Goal: Task Accomplishment & Management: Complete application form

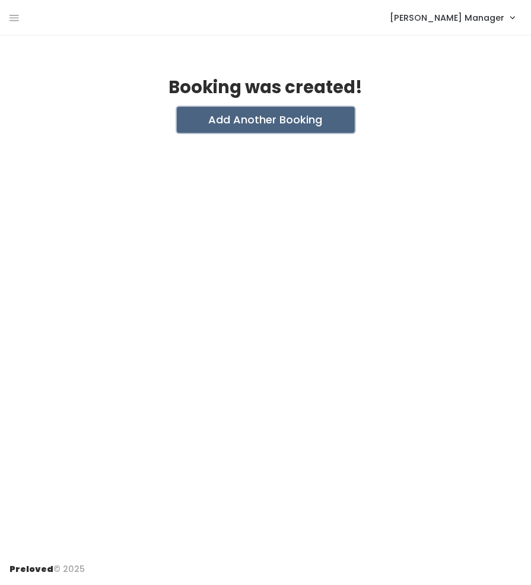
click at [280, 117] on button "Add Another Booking" at bounding box center [266, 120] width 178 height 26
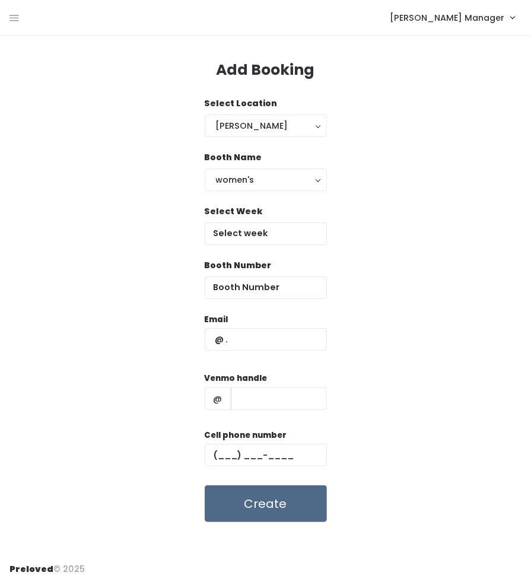
click at [278, 271] on div "Booth Number" at bounding box center [266, 279] width 122 height 40
click at [268, 288] on input "number" at bounding box center [266, 287] width 122 height 23
type input "8"
click at [254, 337] on input "text" at bounding box center [266, 339] width 122 height 23
type input "booked@booked"
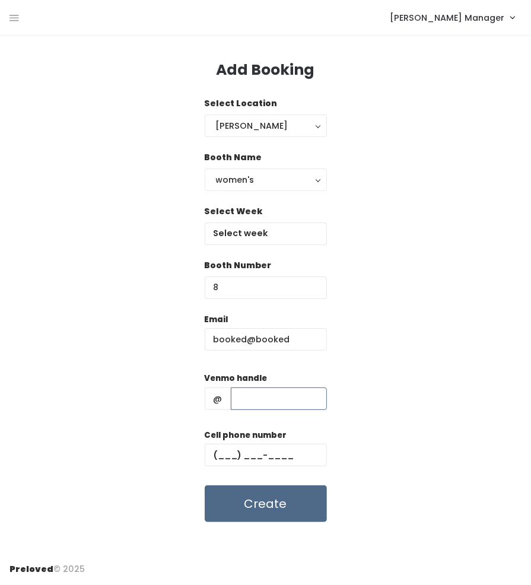
click at [254, 395] on input "text" at bounding box center [279, 398] width 96 height 23
type input "booked"
click at [263, 449] on input "text" at bounding box center [266, 455] width 122 height 23
type input "[PHONE_NUMBER]"
click at [260, 233] on input "text" at bounding box center [266, 233] width 122 height 23
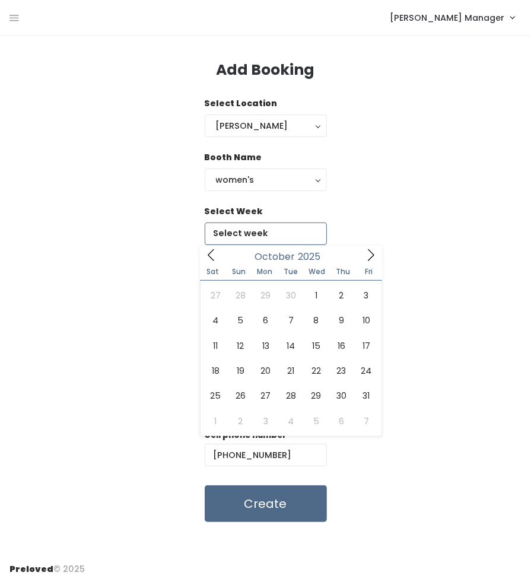
click at [374, 255] on icon at bounding box center [371, 255] width 7 height 12
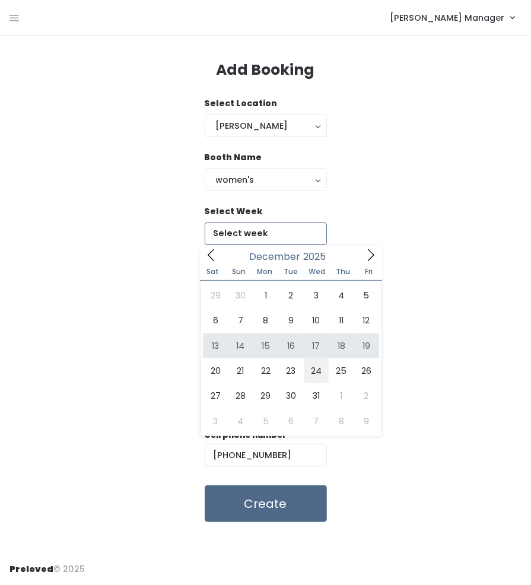
type input "[DATE] to [DATE]"
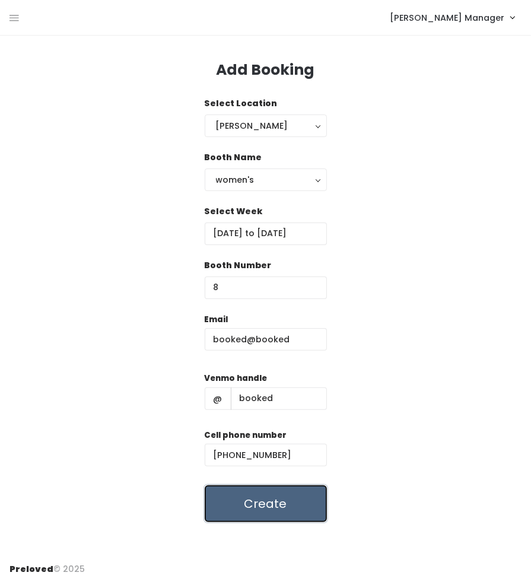
click at [276, 501] on button "Create" at bounding box center [266, 503] width 122 height 37
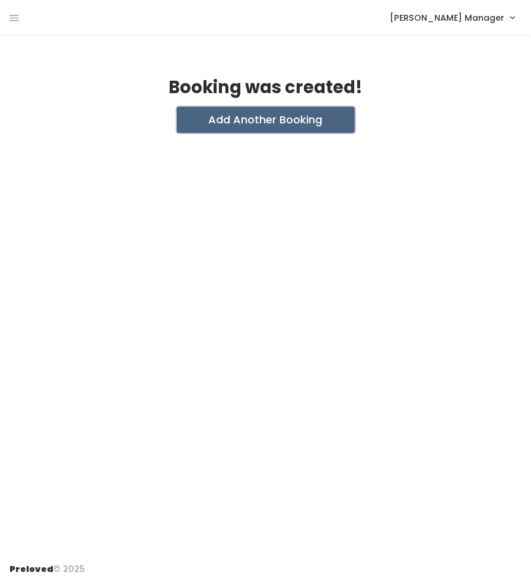
click at [275, 124] on button "Add Another Booking" at bounding box center [266, 120] width 178 height 26
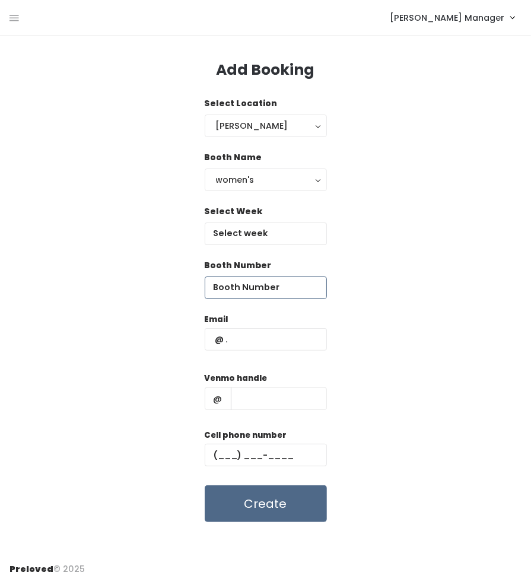
click at [254, 287] on input "number" at bounding box center [266, 287] width 122 height 23
type input "7"
click at [256, 344] on input "text" at bounding box center [266, 339] width 122 height 23
type input "booked@booked"
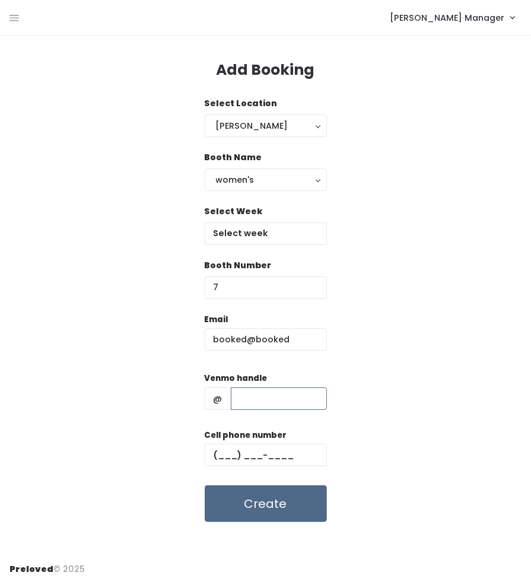
click at [255, 392] on input "text" at bounding box center [279, 398] width 96 height 23
type input "booked"
click at [268, 450] on input "text" at bounding box center [266, 455] width 122 height 23
type input "[PHONE_NUMBER]"
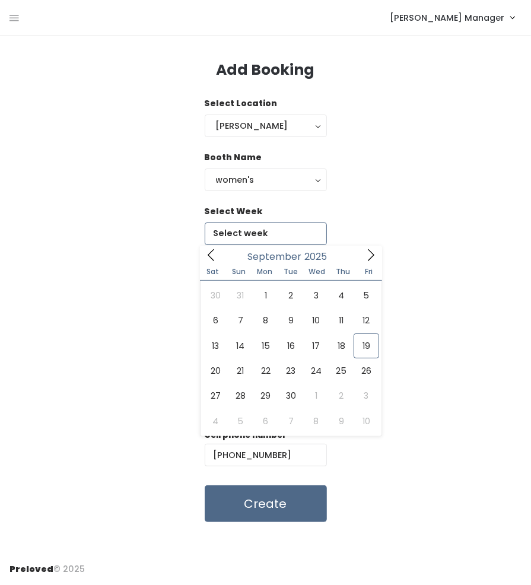
click at [287, 234] on input "text" at bounding box center [266, 233] width 122 height 23
click at [365, 260] on icon at bounding box center [370, 255] width 13 height 13
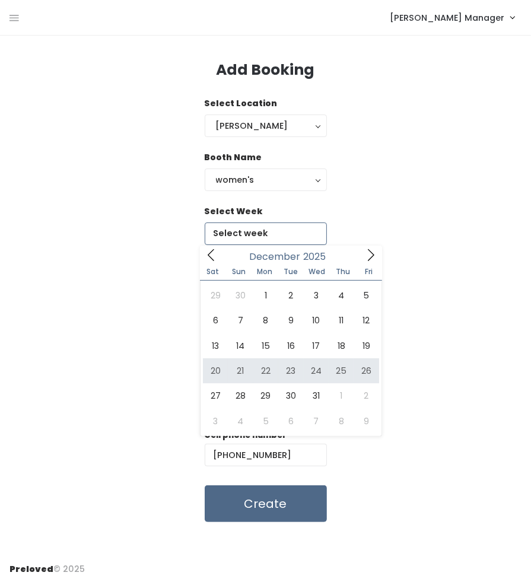
type input "[DATE] to [DATE]"
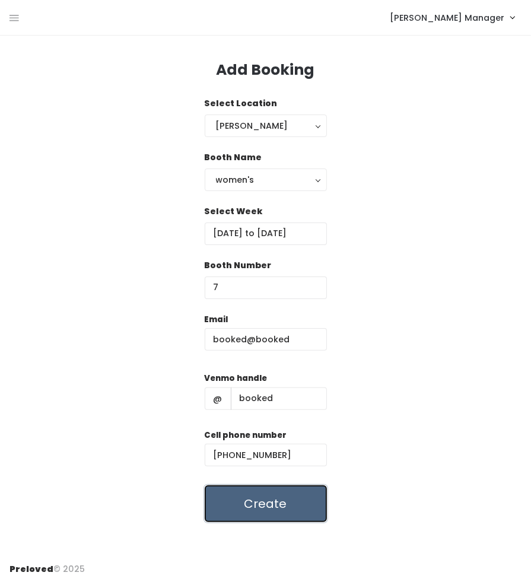
click at [279, 500] on button "Create" at bounding box center [266, 503] width 122 height 37
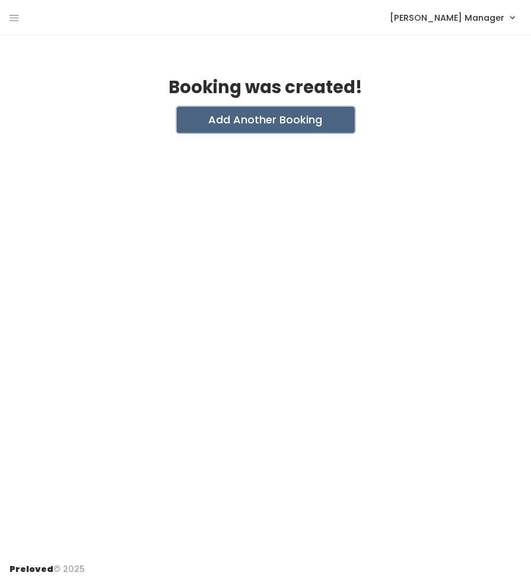
click at [304, 112] on button "Add Another Booking" at bounding box center [266, 120] width 178 height 26
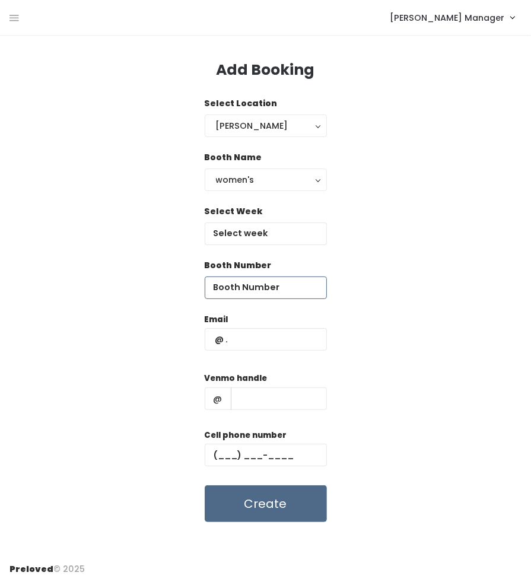
click at [279, 295] on input "number" at bounding box center [266, 287] width 122 height 23
type input "6"
click at [273, 335] on input "text" at bounding box center [266, 339] width 122 height 23
type input "booked@booked"
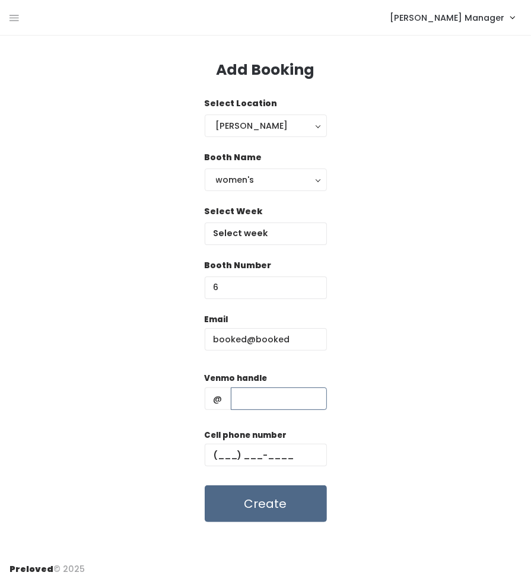
click at [272, 402] on input "text" at bounding box center [279, 398] width 96 height 23
type input "booked"
click at [268, 459] on input "text" at bounding box center [266, 455] width 122 height 23
type input "[PHONE_NUMBER]"
click at [255, 233] on input "text" at bounding box center [266, 233] width 122 height 23
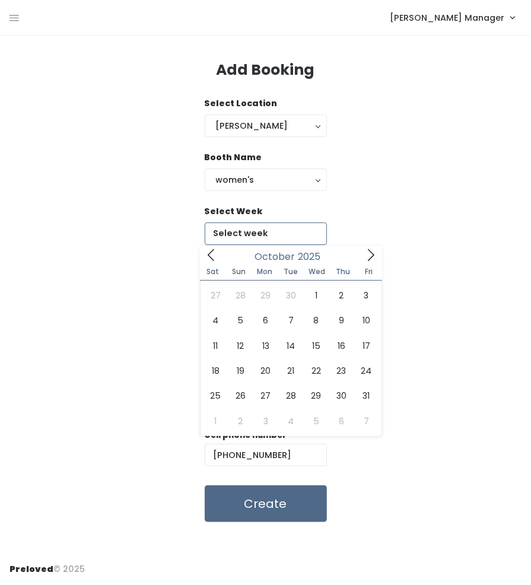
click at [368, 252] on icon at bounding box center [370, 255] width 13 height 13
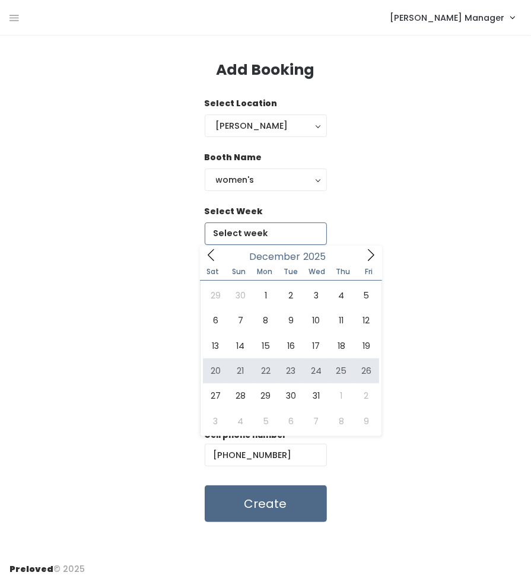
type input "December 20 to December 26"
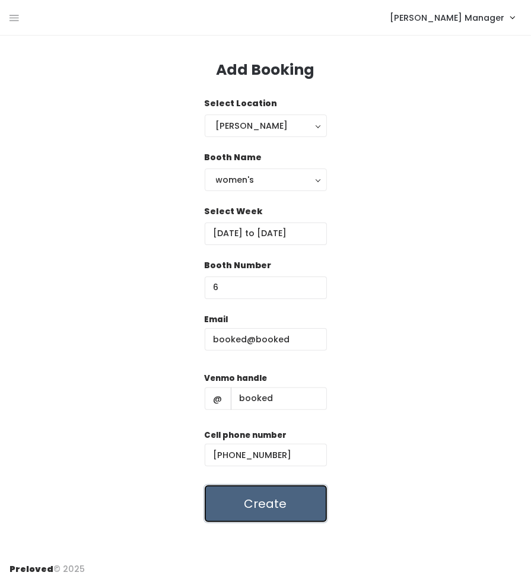
click at [266, 501] on button "Create" at bounding box center [266, 503] width 122 height 37
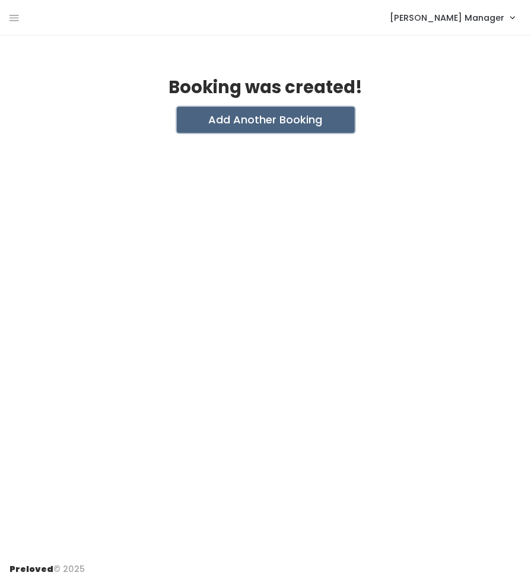
click at [288, 126] on button "Add Another Booking" at bounding box center [266, 120] width 178 height 26
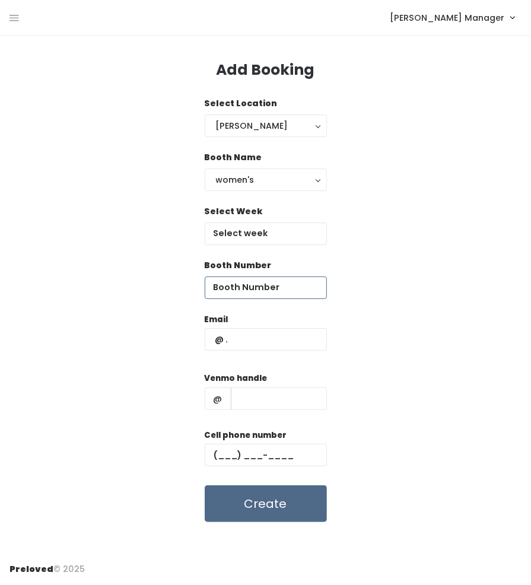
click at [266, 281] on input "number" at bounding box center [266, 287] width 122 height 23
type input "5"
click at [266, 340] on input "text" at bounding box center [266, 339] width 122 height 23
type input "booked@booked"
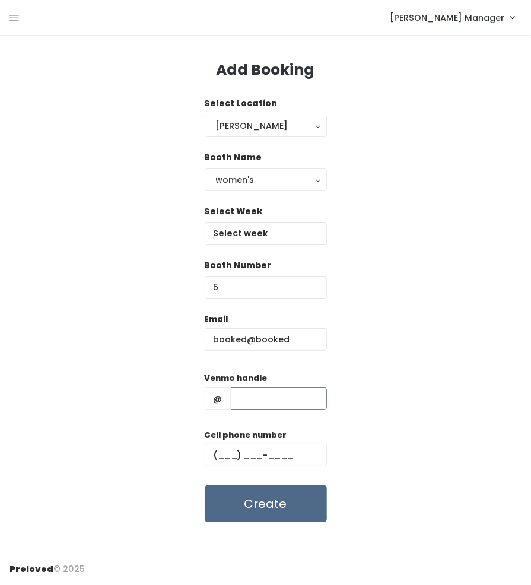
click at [281, 399] on input "text" at bounding box center [279, 398] width 96 height 23
type input "booked"
click at [274, 454] on input "text" at bounding box center [266, 455] width 122 height 23
type input "[PHONE_NUMBER]"
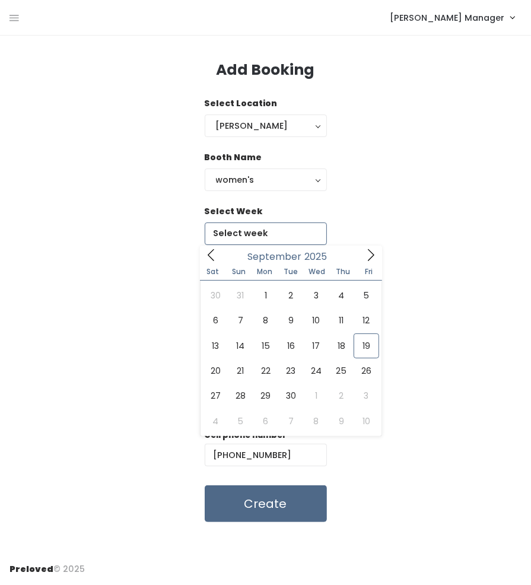
click at [271, 239] on input "text" at bounding box center [266, 233] width 122 height 23
click at [371, 253] on icon at bounding box center [370, 255] width 13 height 13
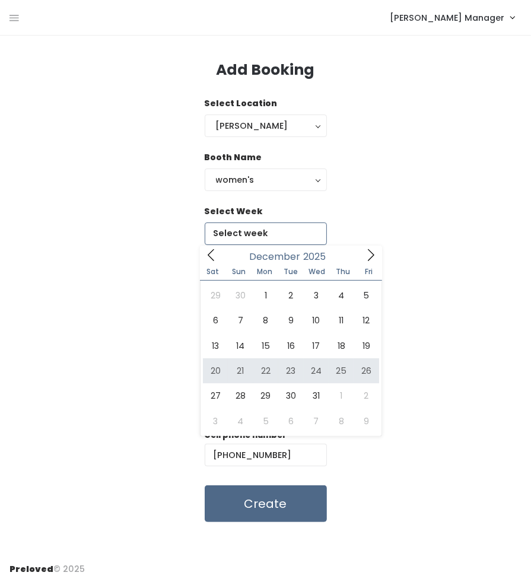
type input "[DATE] to [DATE]"
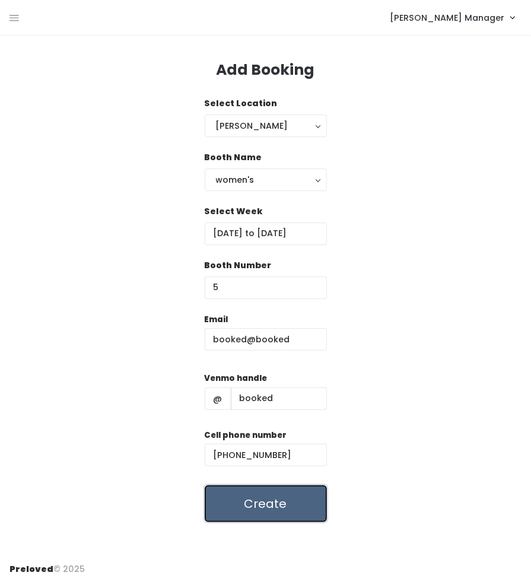
click at [250, 507] on button "Create" at bounding box center [266, 503] width 122 height 37
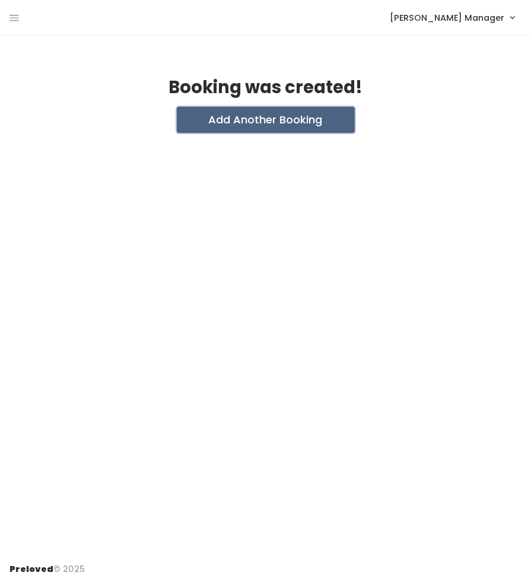
click at [302, 119] on button "Add Another Booking" at bounding box center [266, 120] width 178 height 26
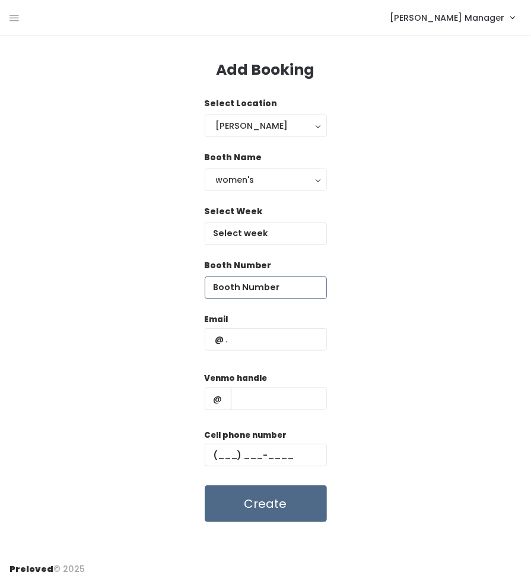
click at [279, 294] on input "number" at bounding box center [266, 287] width 122 height 23
type input "4"
click at [261, 335] on input "text" at bounding box center [266, 339] width 122 height 23
type input "booked@booked"
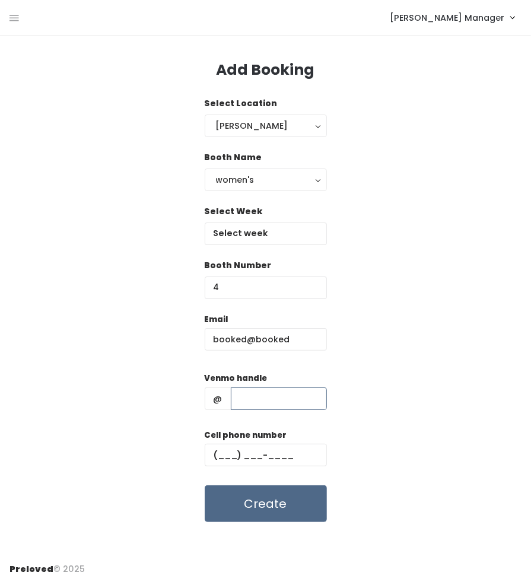
click at [271, 397] on input "text" at bounding box center [279, 398] width 96 height 23
type input "booked"
click at [266, 448] on input "text" at bounding box center [266, 455] width 122 height 23
type input "[PHONE_NUMBER]"
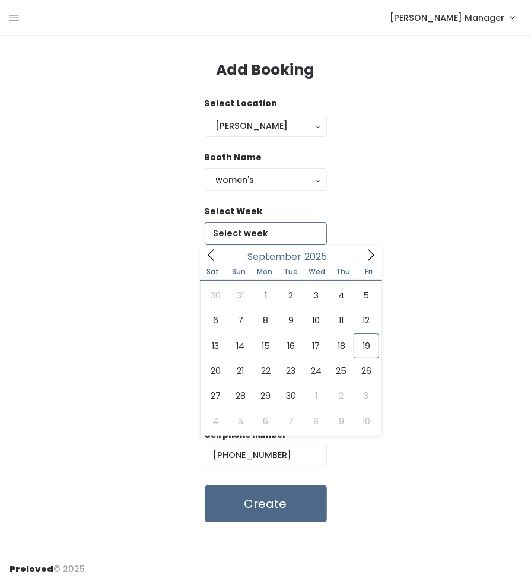
click at [259, 231] on input "text" at bounding box center [266, 233] width 122 height 23
click at [373, 257] on icon at bounding box center [370, 255] width 13 height 13
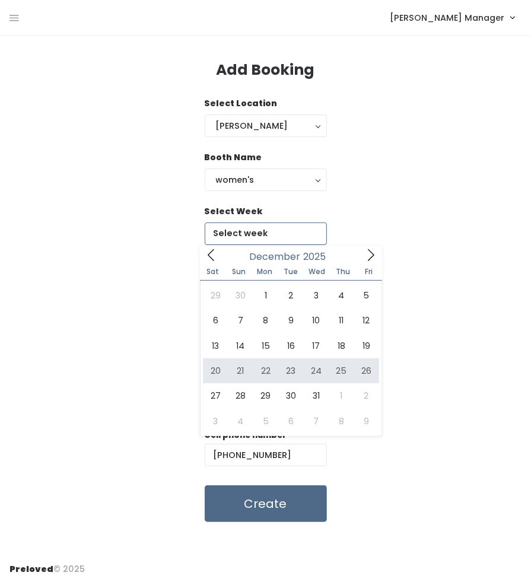
type input "[DATE] to [DATE]"
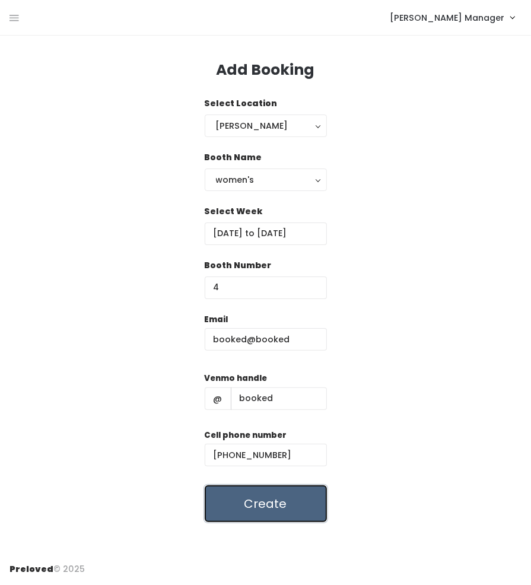
click at [263, 506] on button "Create" at bounding box center [266, 503] width 122 height 37
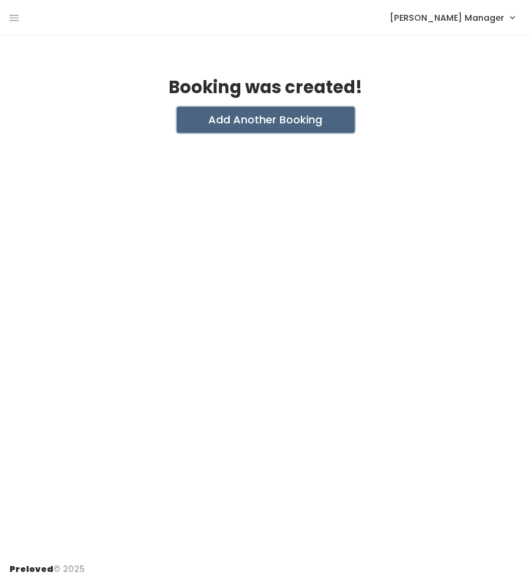
click at [309, 123] on button "Add Another Booking" at bounding box center [266, 120] width 178 height 26
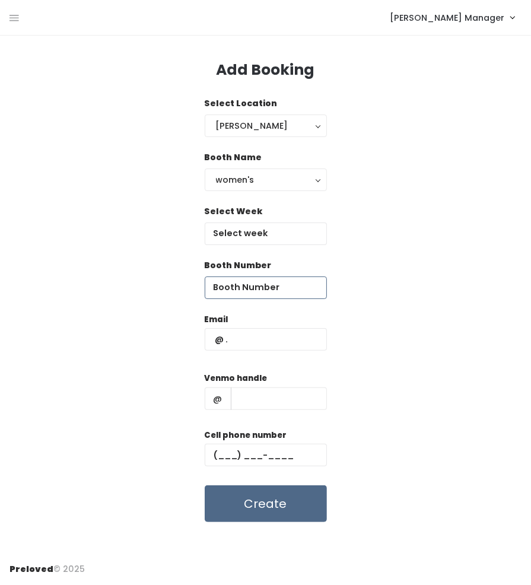
click at [280, 290] on input "number" at bounding box center [266, 287] width 122 height 23
type input "3"
click at [259, 330] on input "text" at bounding box center [266, 339] width 122 height 23
type input "booked@booked"
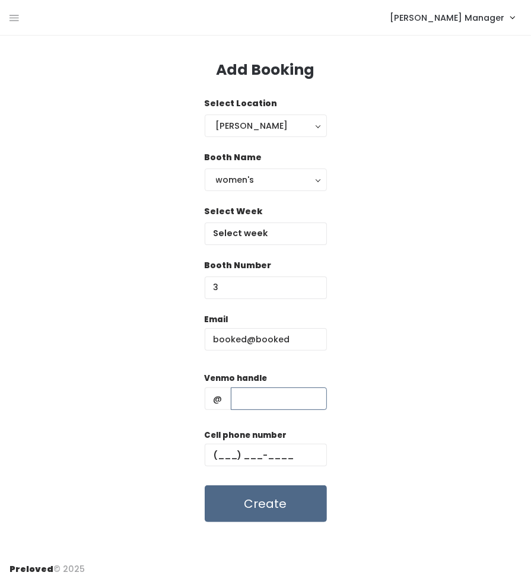
click at [263, 399] on input "text" at bounding box center [279, 398] width 96 height 23
type input "booked"
click at [268, 459] on input "text" at bounding box center [266, 455] width 122 height 23
type input "[PHONE_NUMBER]"
click at [268, 231] on input "text" at bounding box center [266, 233] width 122 height 23
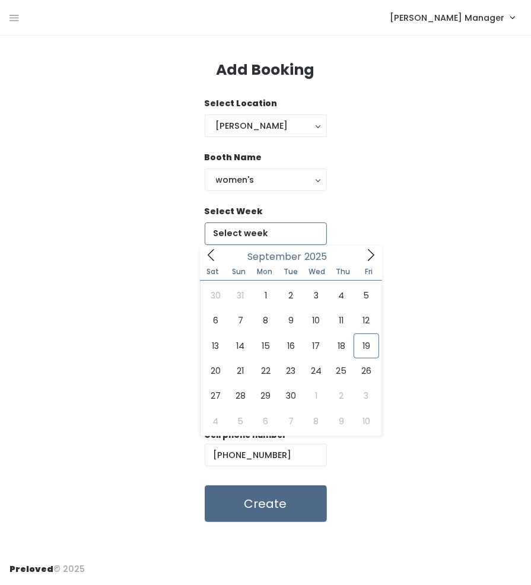
click at [361, 257] on span at bounding box center [371, 255] width 23 height 18
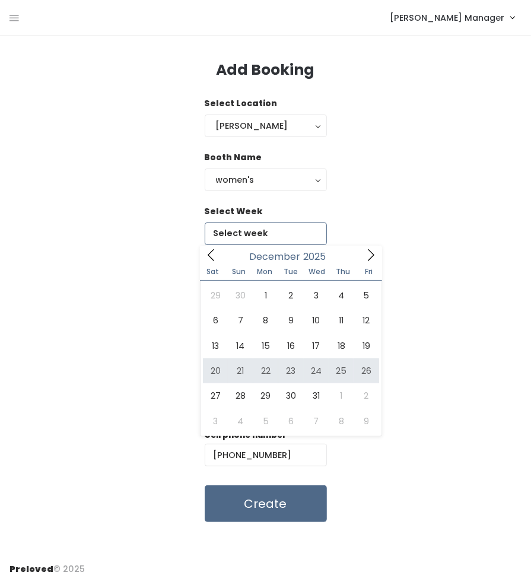
type input "[DATE] to [DATE]"
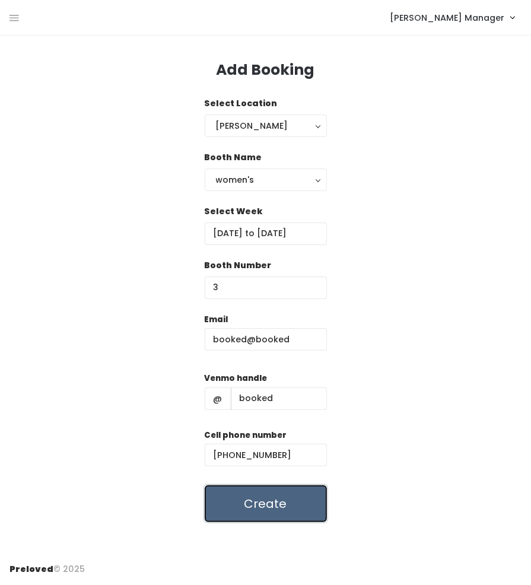
click at [284, 512] on button "Create" at bounding box center [266, 503] width 122 height 37
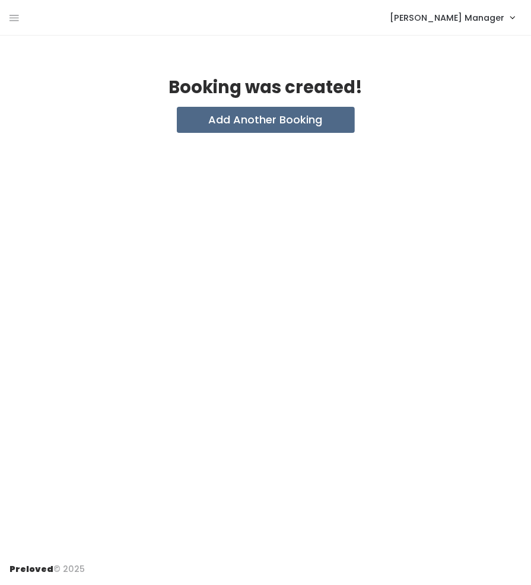
click at [278, 105] on div "Booking was created!" at bounding box center [265, 92] width 512 height 28
click at [276, 117] on button "Add Another Booking" at bounding box center [266, 120] width 178 height 26
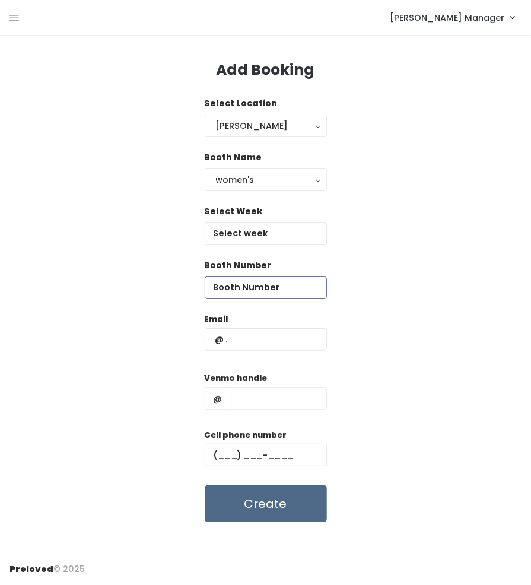
click at [269, 286] on input "number" at bounding box center [266, 287] width 122 height 23
type input "2"
click at [258, 330] on input "text" at bounding box center [266, 339] width 122 height 23
type input "booked@booked"
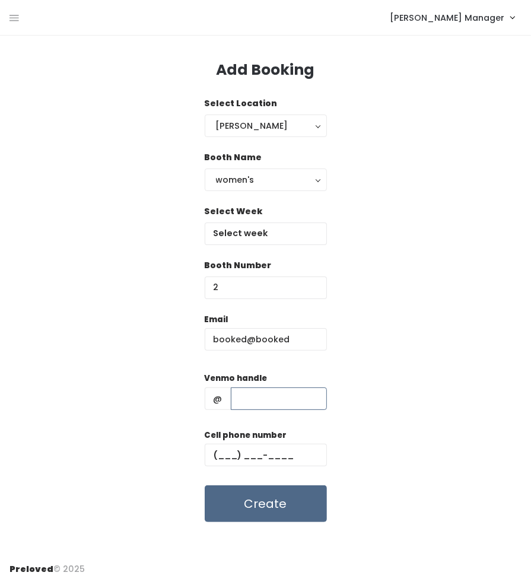
click at [265, 403] on input "text" at bounding box center [279, 398] width 96 height 23
type input "booked"
click at [257, 453] on input "text" at bounding box center [266, 455] width 122 height 23
type input "(555) 555-5555"
click at [263, 233] on input "text" at bounding box center [266, 233] width 122 height 23
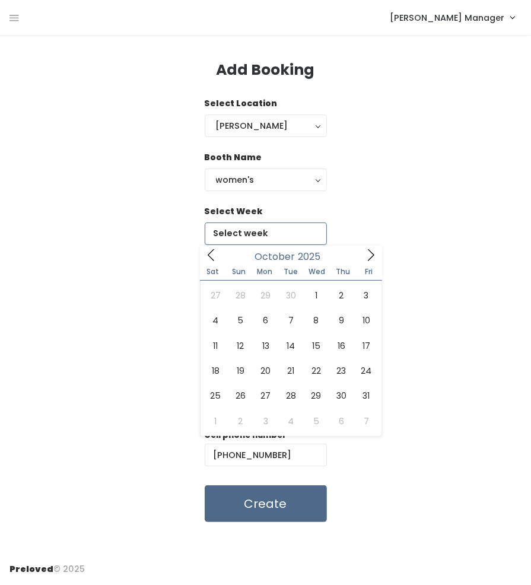
click at [373, 256] on icon at bounding box center [370, 255] width 13 height 13
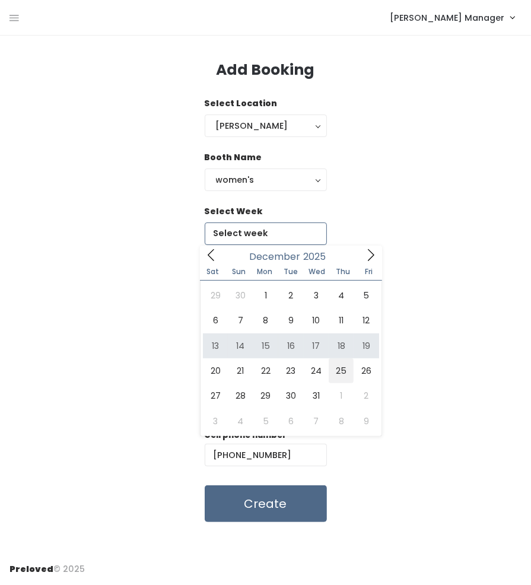
type input "December 20 to December 26"
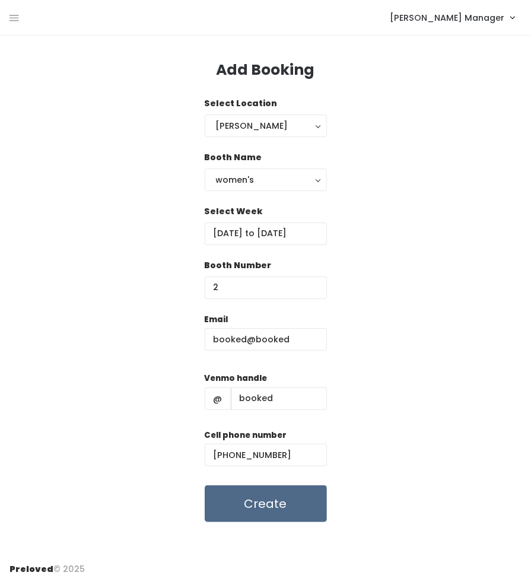
click at [281, 482] on form "Email booked@booked Venmo handle @ booked Cell phone number (555) 555-5555 Crea…" at bounding box center [266, 417] width 122 height 209
click at [282, 497] on button "Create" at bounding box center [266, 503] width 122 height 37
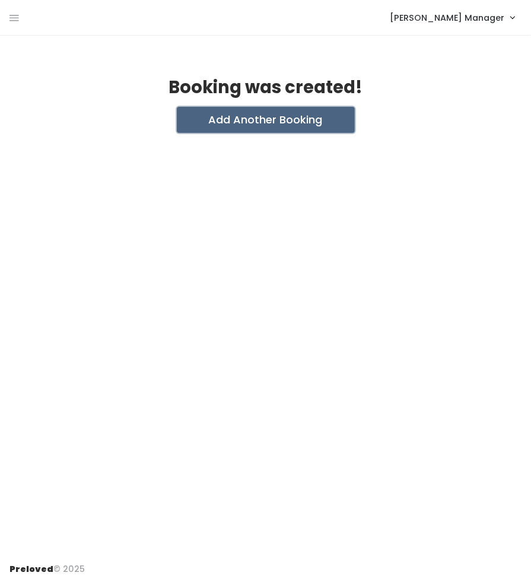
click at [279, 123] on button "Add Another Booking" at bounding box center [266, 120] width 178 height 26
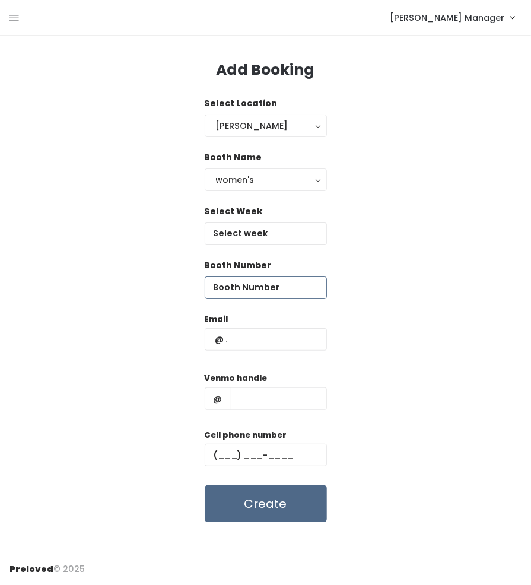
click at [263, 283] on input "number" at bounding box center [266, 287] width 122 height 23
type input "1"
click at [242, 350] on input "text" at bounding box center [266, 339] width 122 height 23
type input "booked@booked"
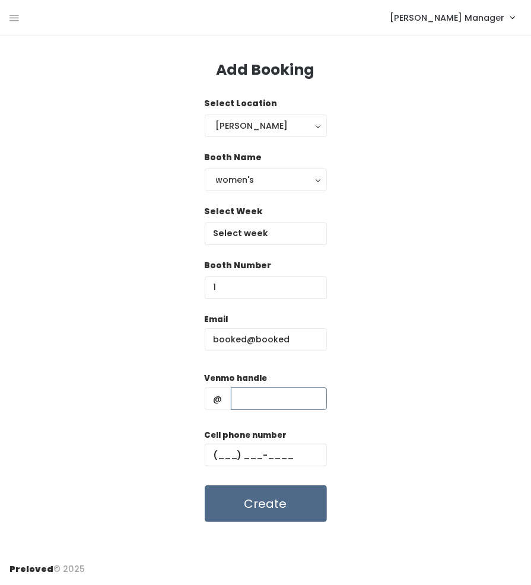
click at [250, 397] on input "text" at bounding box center [279, 398] width 96 height 23
type input "booked"
click at [266, 458] on input "text" at bounding box center [266, 455] width 122 height 23
type input "[PHONE_NUMBER]"
click at [269, 229] on input "text" at bounding box center [266, 233] width 122 height 23
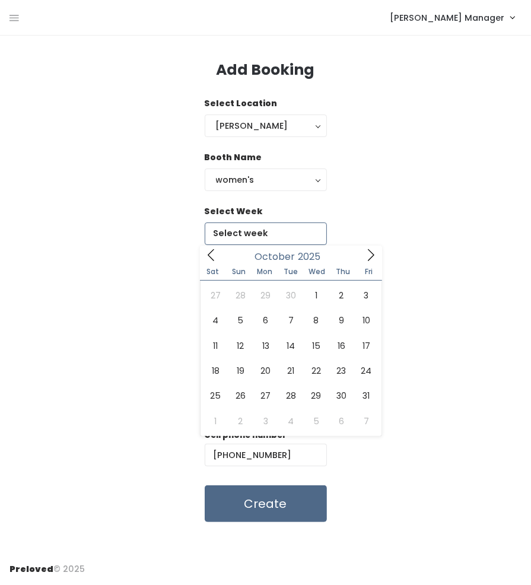
click at [374, 250] on icon at bounding box center [370, 255] width 13 height 13
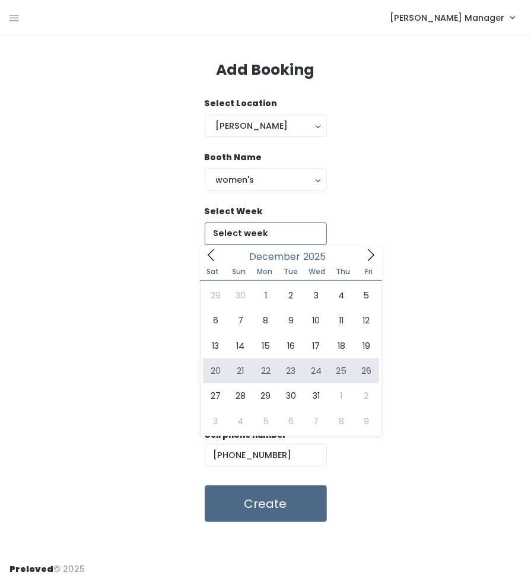
type input "[DATE] to [DATE]"
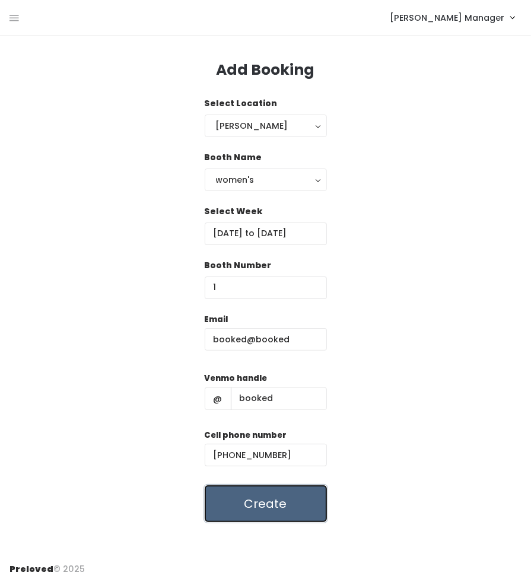
click at [287, 501] on button "Create" at bounding box center [266, 503] width 122 height 37
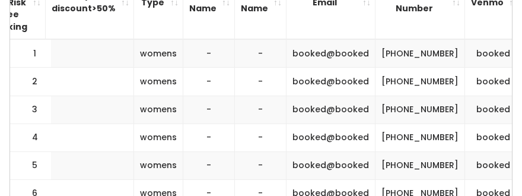
scroll to position [432, 0]
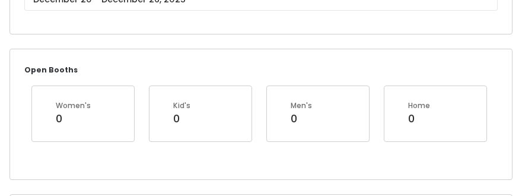
scroll to position [185, 0]
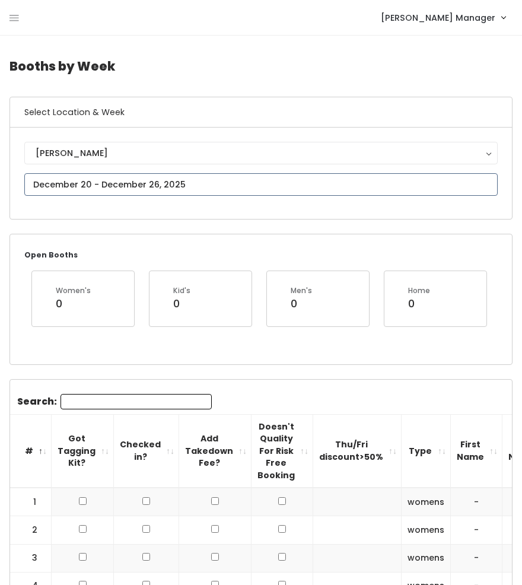
click at [78, 191] on input "text" at bounding box center [260, 184] width 473 height 23
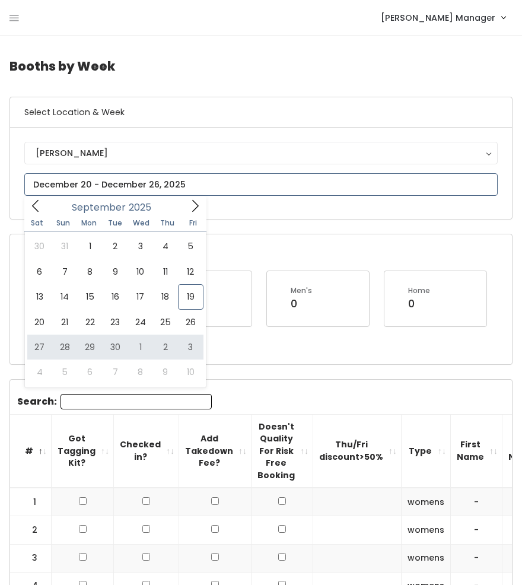
type input "September 27 to October 3"
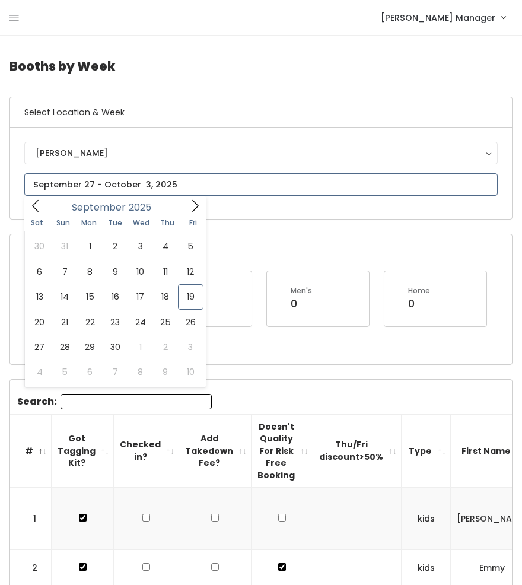
click at [78, 182] on input "text" at bounding box center [260, 184] width 473 height 23
type input "October 4 to October 10"
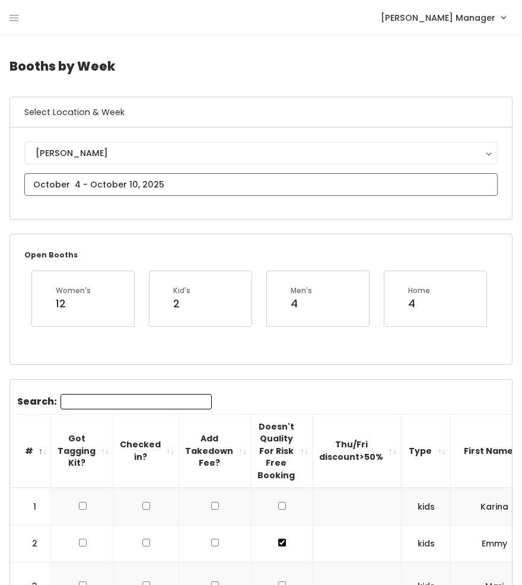
click at [85, 192] on input "text" at bounding box center [260, 184] width 473 height 23
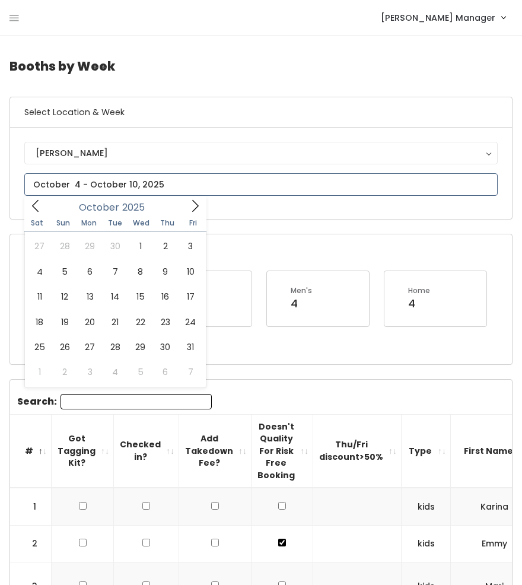
click at [190, 213] on span at bounding box center [195, 205] width 23 height 18
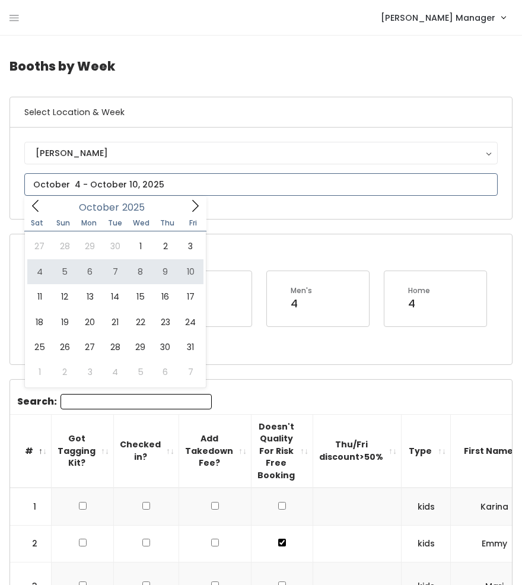
type input "October 11 to October 17"
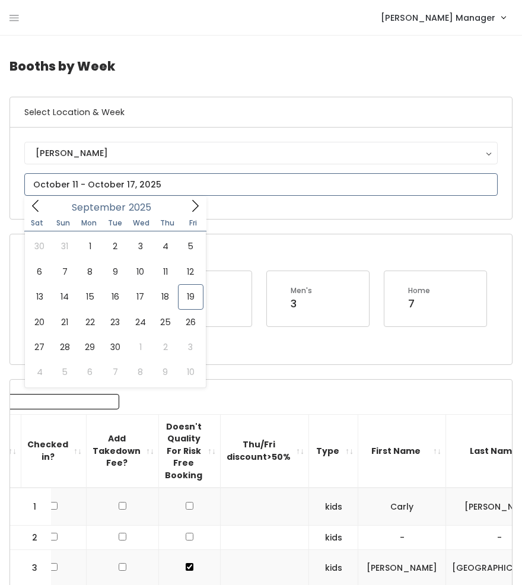
click at [137, 179] on input "text" at bounding box center [260, 184] width 473 height 23
click at [192, 214] on span at bounding box center [195, 205] width 23 height 18
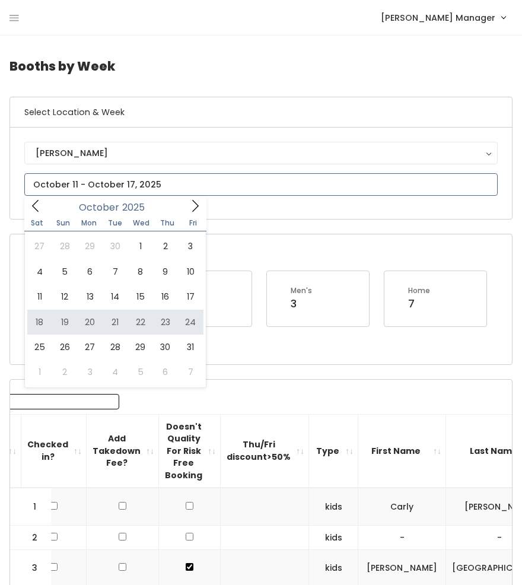
type input "October 18 to October 24"
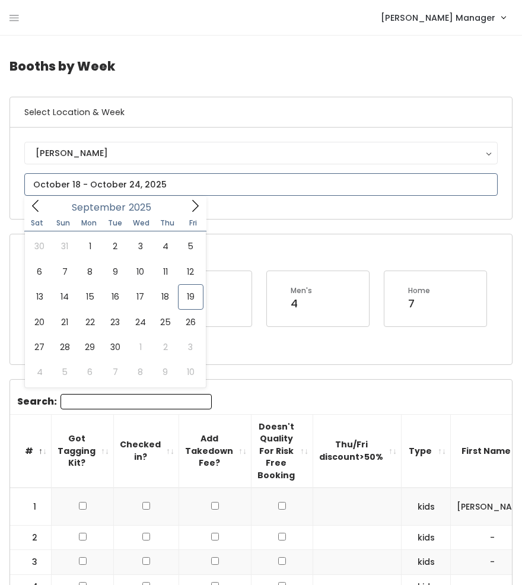
click at [185, 188] on input "text" at bounding box center [260, 184] width 473 height 23
click at [199, 206] on icon at bounding box center [195, 205] width 13 height 13
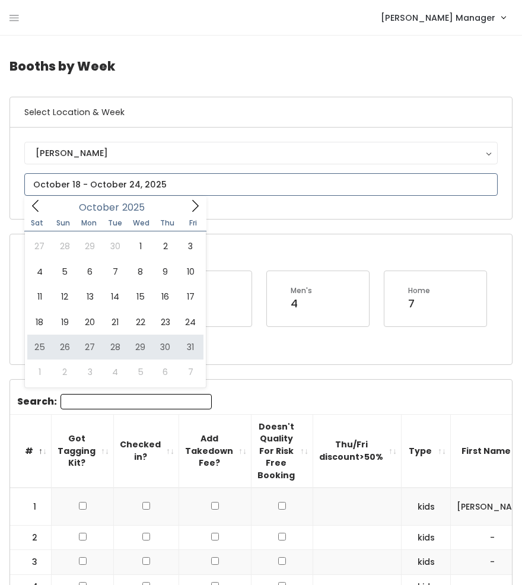
type input "[DATE] to [DATE]"
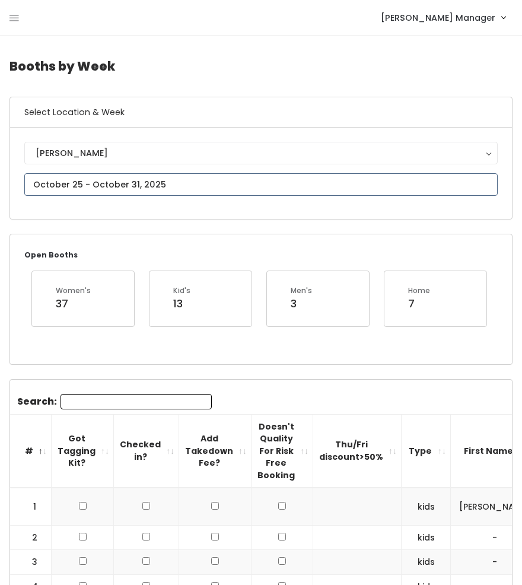
click at [165, 187] on input "text" at bounding box center [260, 184] width 473 height 23
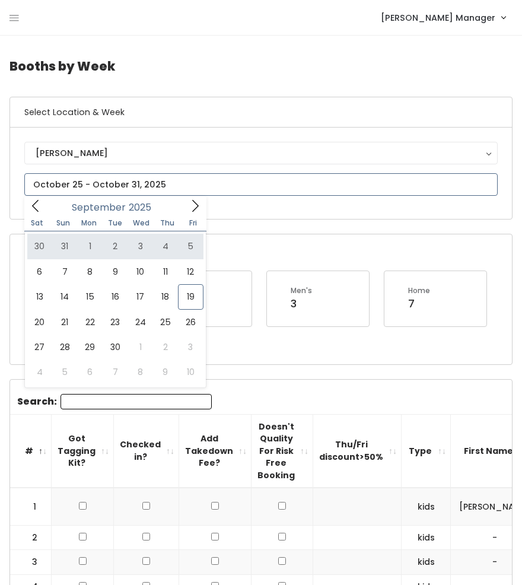
click at [193, 209] on icon at bounding box center [195, 205] width 13 height 13
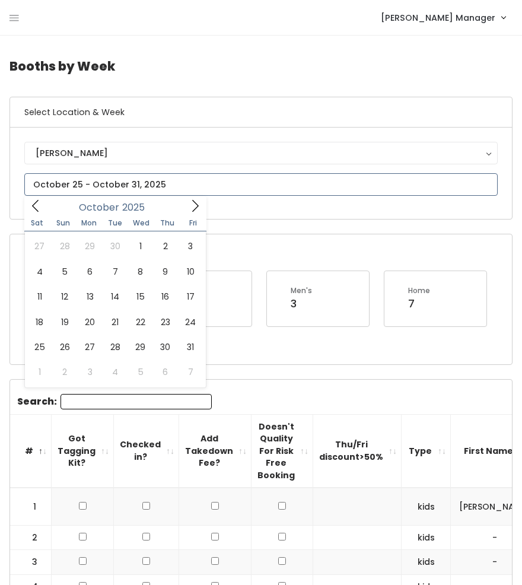
click at [193, 209] on icon at bounding box center [195, 205] width 13 height 13
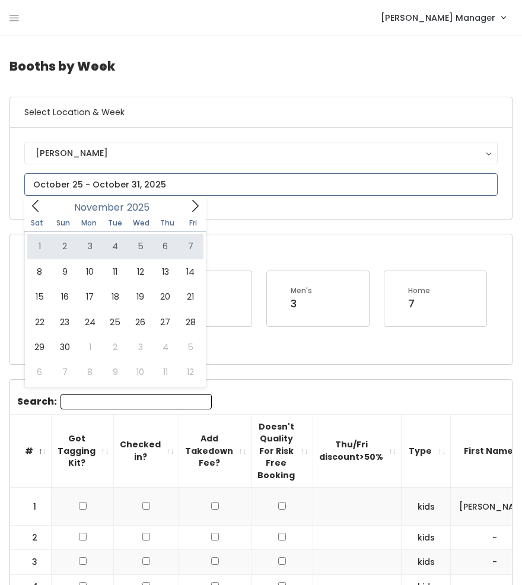
type input "November 1 to November 7"
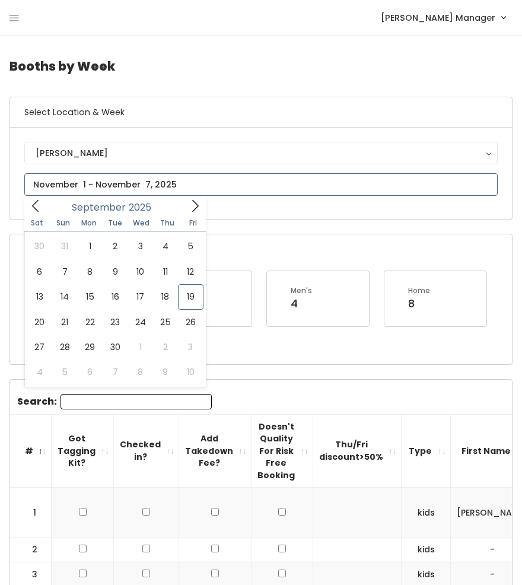
click at [180, 193] on input "text" at bounding box center [260, 184] width 473 height 23
click at [198, 210] on icon at bounding box center [195, 205] width 13 height 13
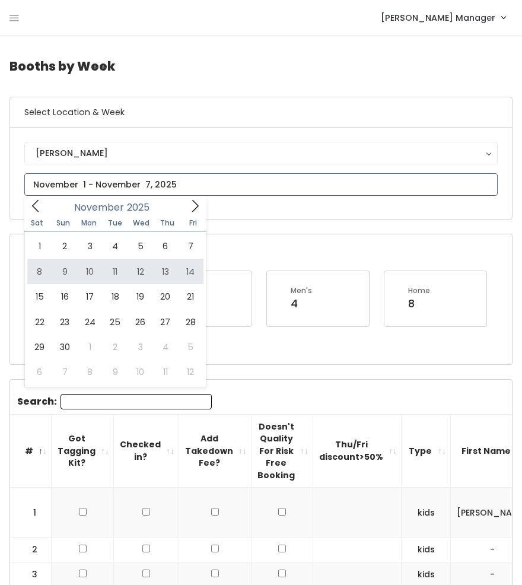
type input "November 8 to November 14"
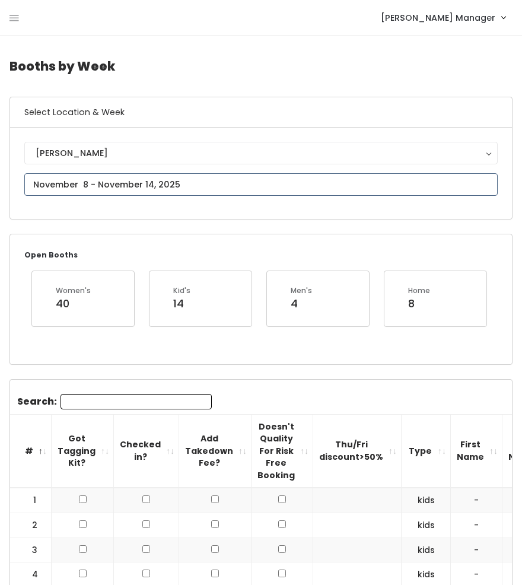
click at [180, 188] on input "text" at bounding box center [260, 184] width 473 height 23
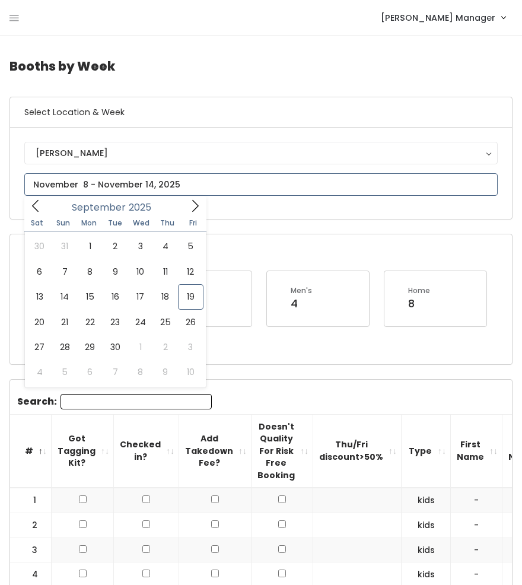
click at [195, 212] on icon at bounding box center [195, 205] width 13 height 13
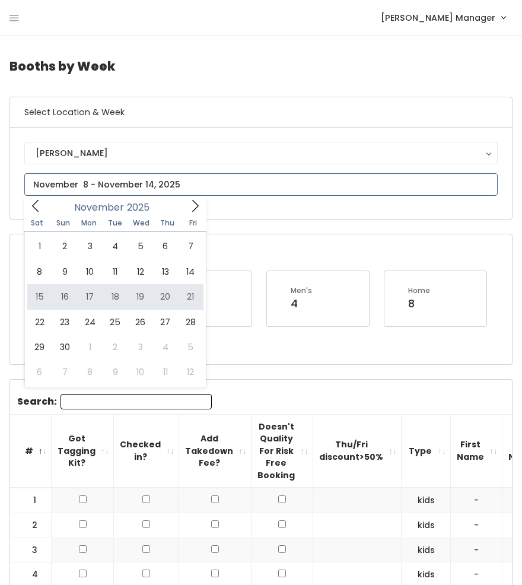
type input "[DATE] to [DATE]"
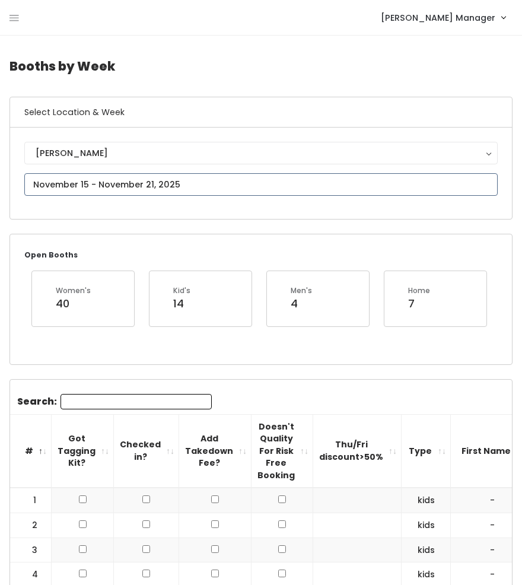
click at [166, 184] on input "text" at bounding box center [260, 184] width 473 height 23
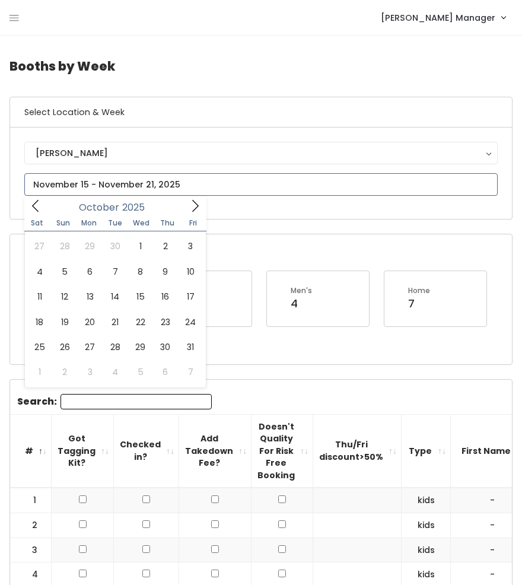
click at [192, 205] on icon at bounding box center [195, 205] width 13 height 13
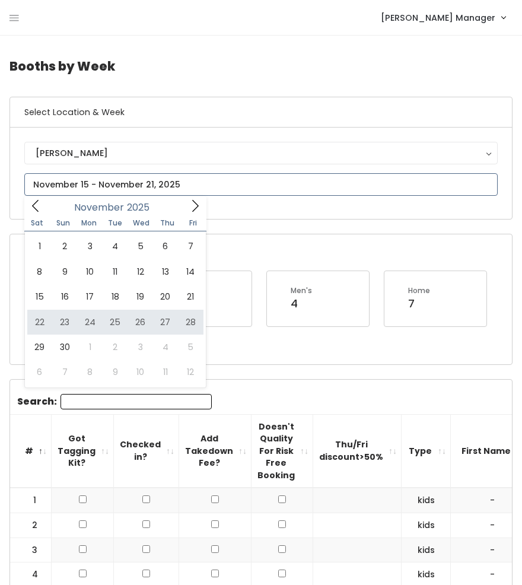
type input "November 22 to November 28"
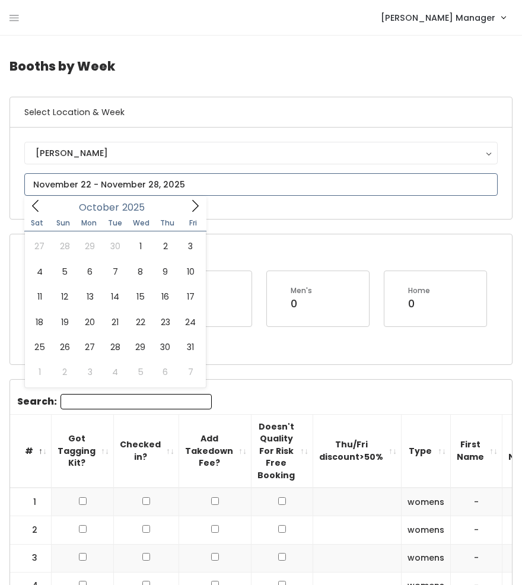
click at [195, 206] on icon at bounding box center [195, 205] width 13 height 13
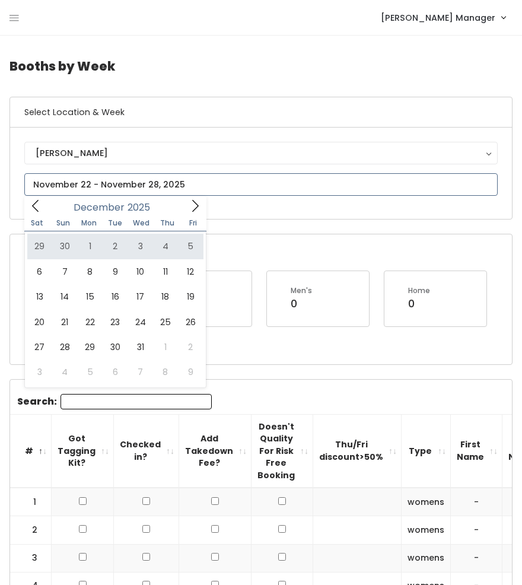
click at [38, 207] on icon at bounding box center [35, 205] width 13 height 13
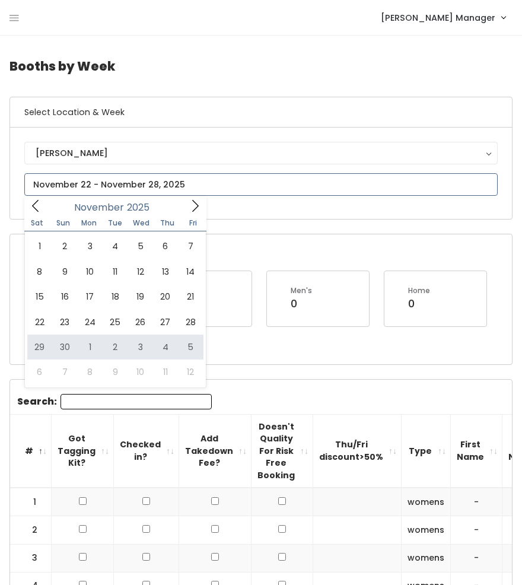
type input "November 29 to December 5"
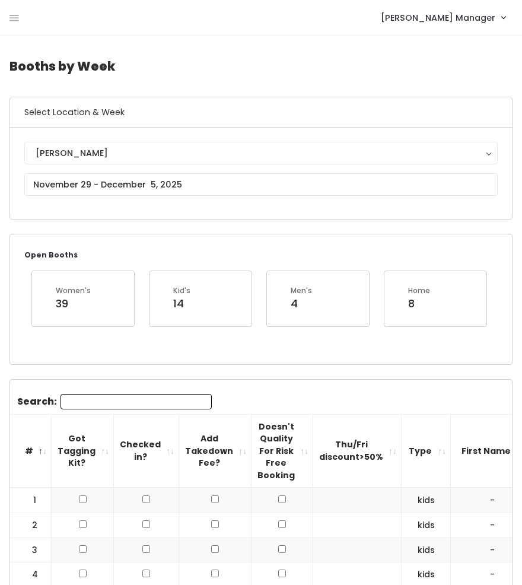
click at [152, 198] on div "[PERSON_NAME] [GEOGRAPHIC_DATA]" at bounding box center [260, 173] width 473 height 63
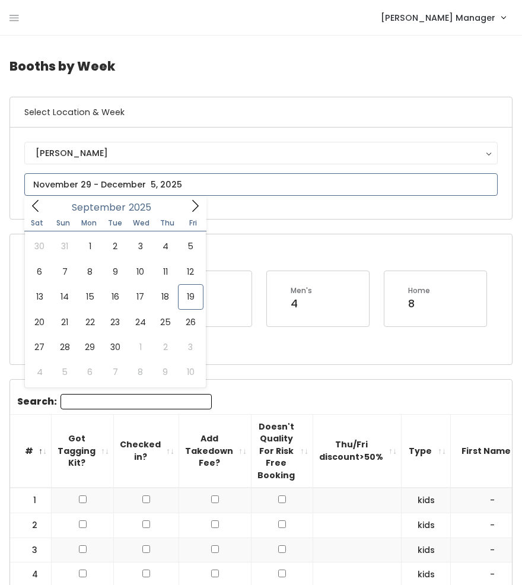
click at [148, 176] on input "text" at bounding box center [260, 184] width 473 height 23
click at [193, 206] on icon at bounding box center [195, 205] width 13 height 13
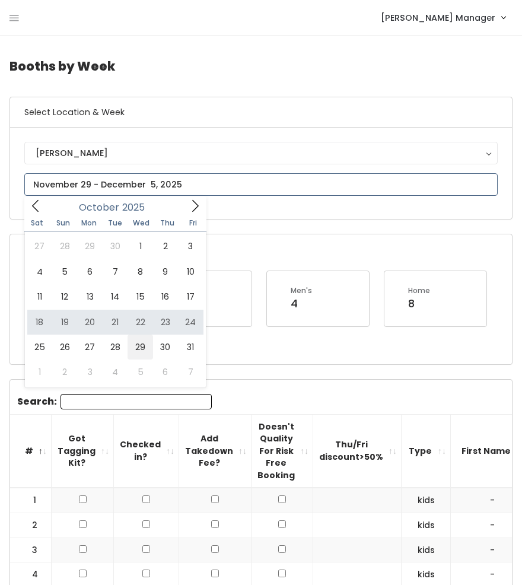
type input "October 25 to October 31"
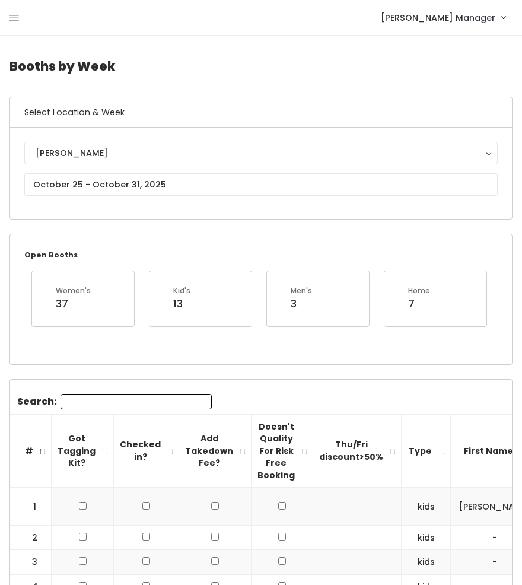
click at [126, 196] on div "[PERSON_NAME] [GEOGRAPHIC_DATA]" at bounding box center [260, 173] width 473 height 63
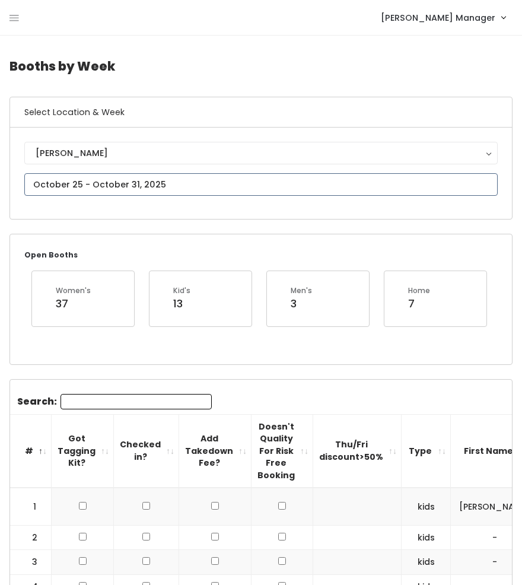
click at [125, 186] on input "text" at bounding box center [260, 184] width 473 height 23
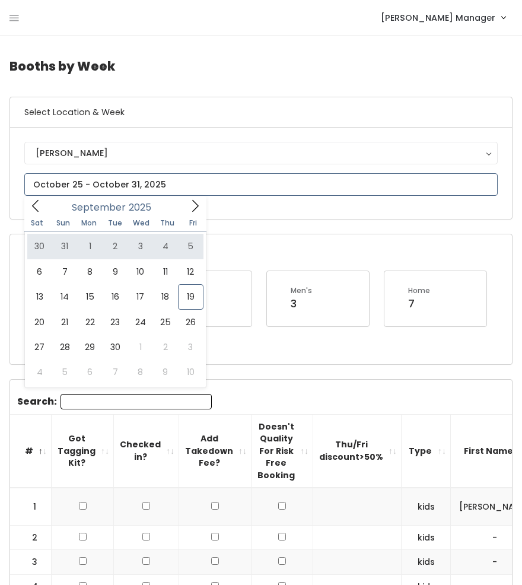
click at [194, 207] on icon at bounding box center [195, 205] width 13 height 13
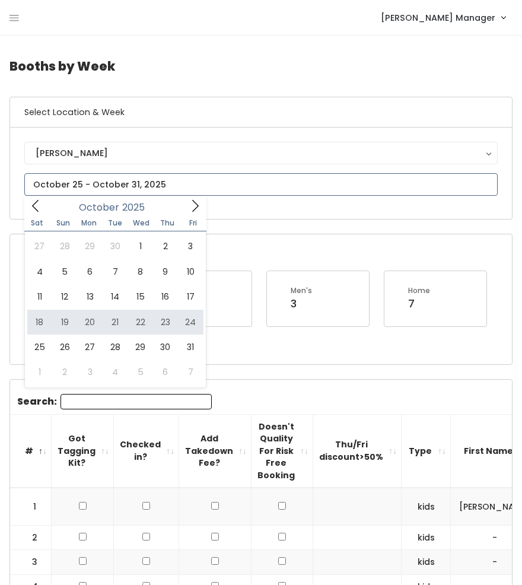
type input "[DATE] to [DATE]"
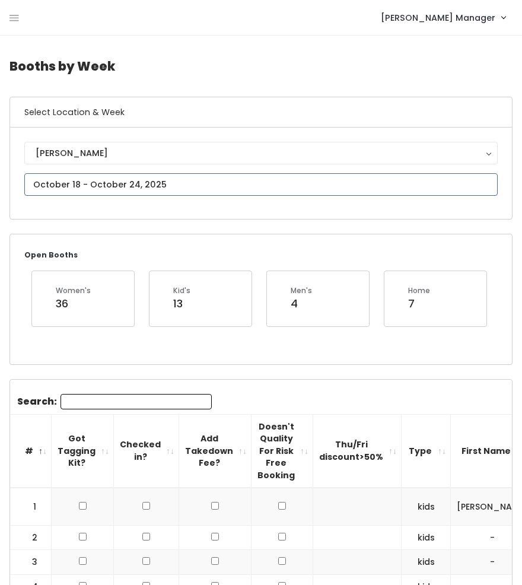
click at [201, 190] on input "text" at bounding box center [260, 184] width 473 height 23
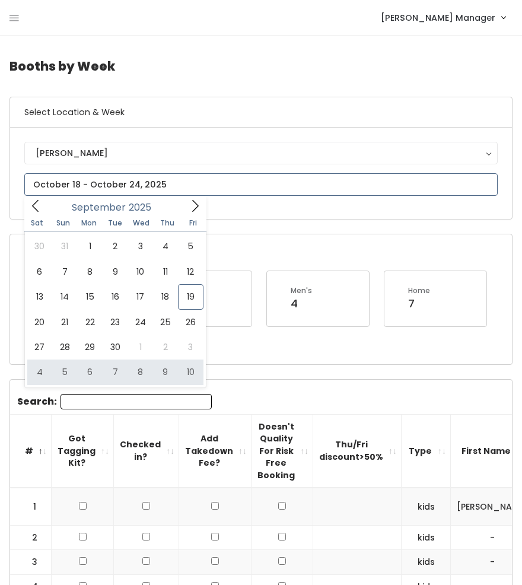
type input "[DATE] to [DATE]"
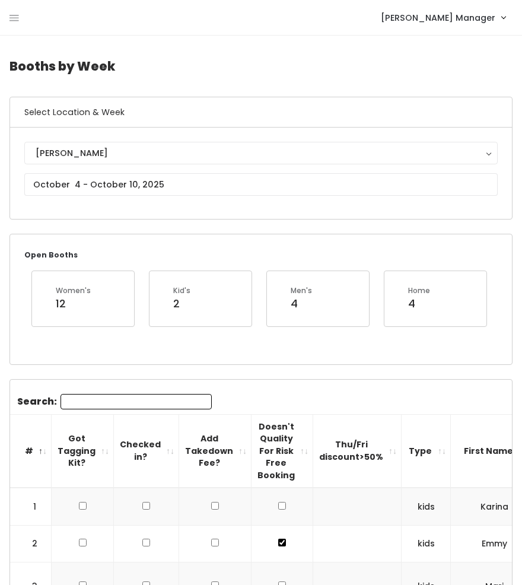
click at [223, 56] on h4 "Booths by Week" at bounding box center [260, 66] width 503 height 33
